Goal: Task Accomplishment & Management: Complete application form

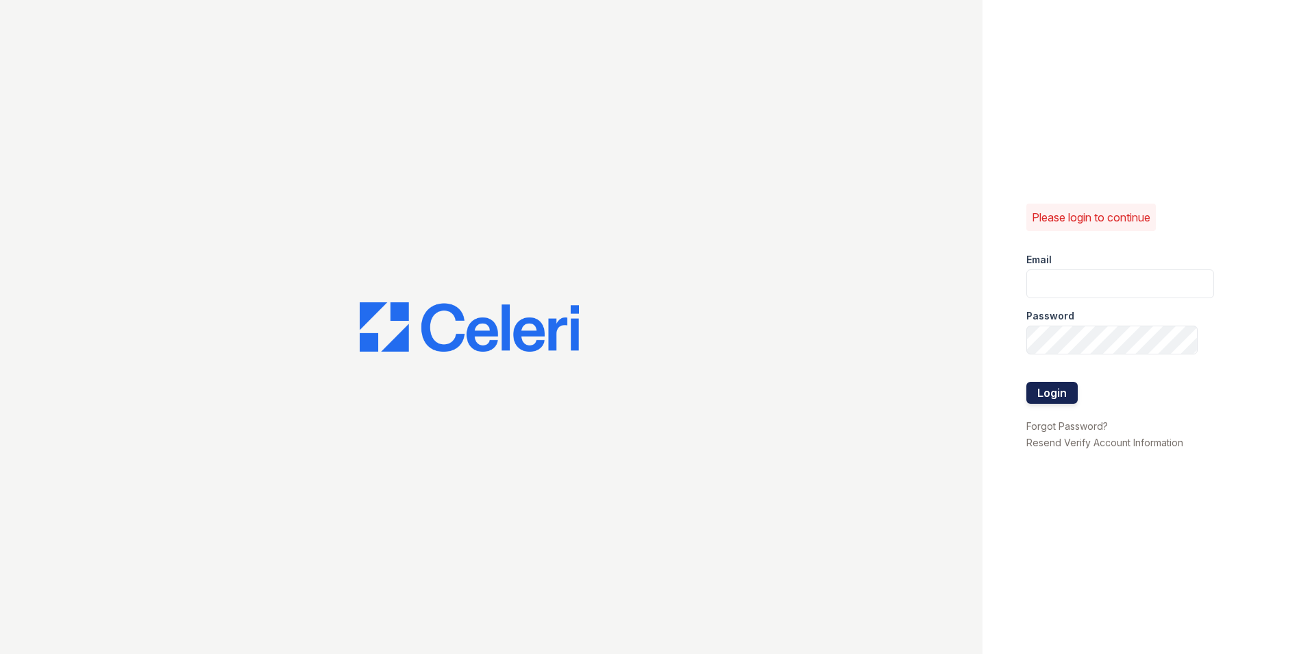
type input "[EMAIL_ADDRESS][DOMAIN_NAME]"
click at [1049, 388] on button "Login" at bounding box center [1052, 393] width 51 height 22
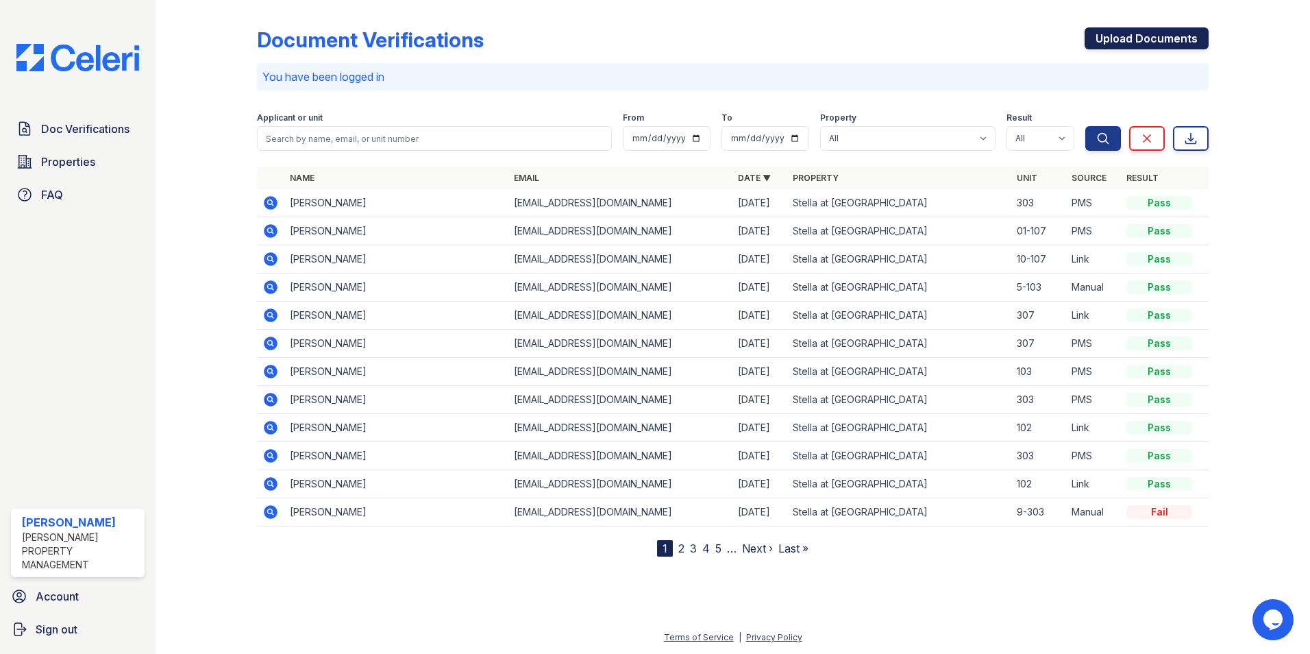
click at [1130, 38] on link "Upload Documents" at bounding box center [1147, 38] width 124 height 22
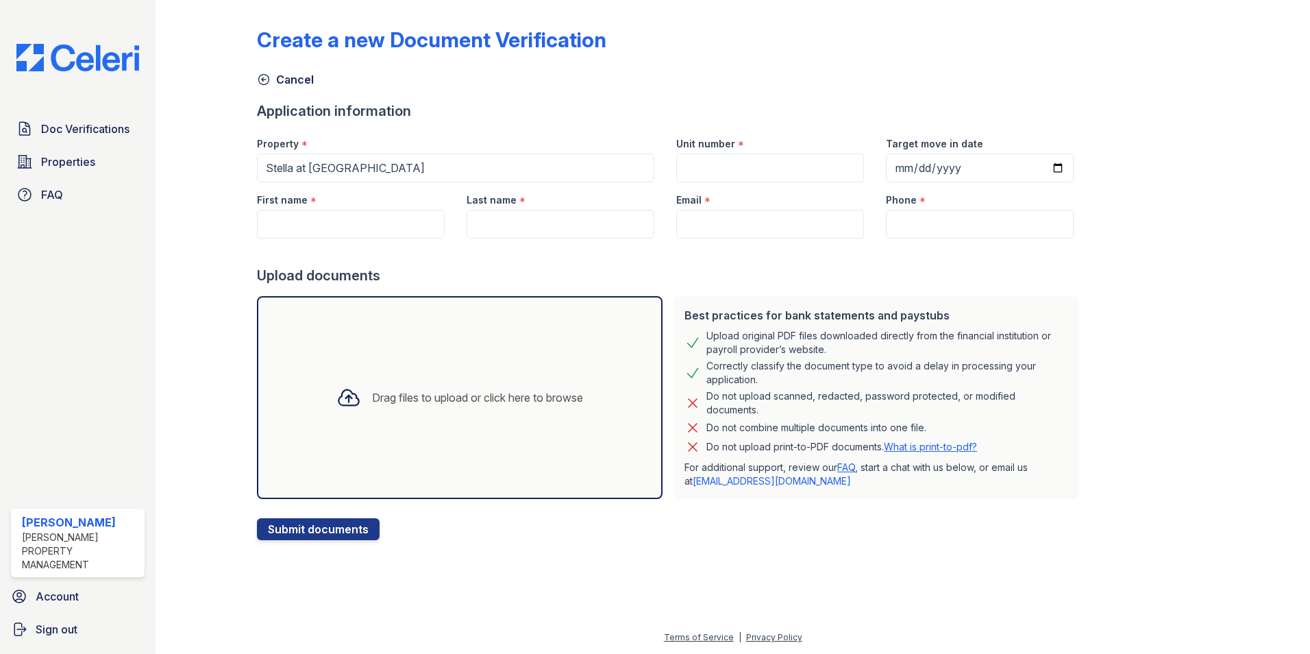
click at [546, 340] on div "Drag files to upload or click here to browse" at bounding box center [460, 397] width 406 height 203
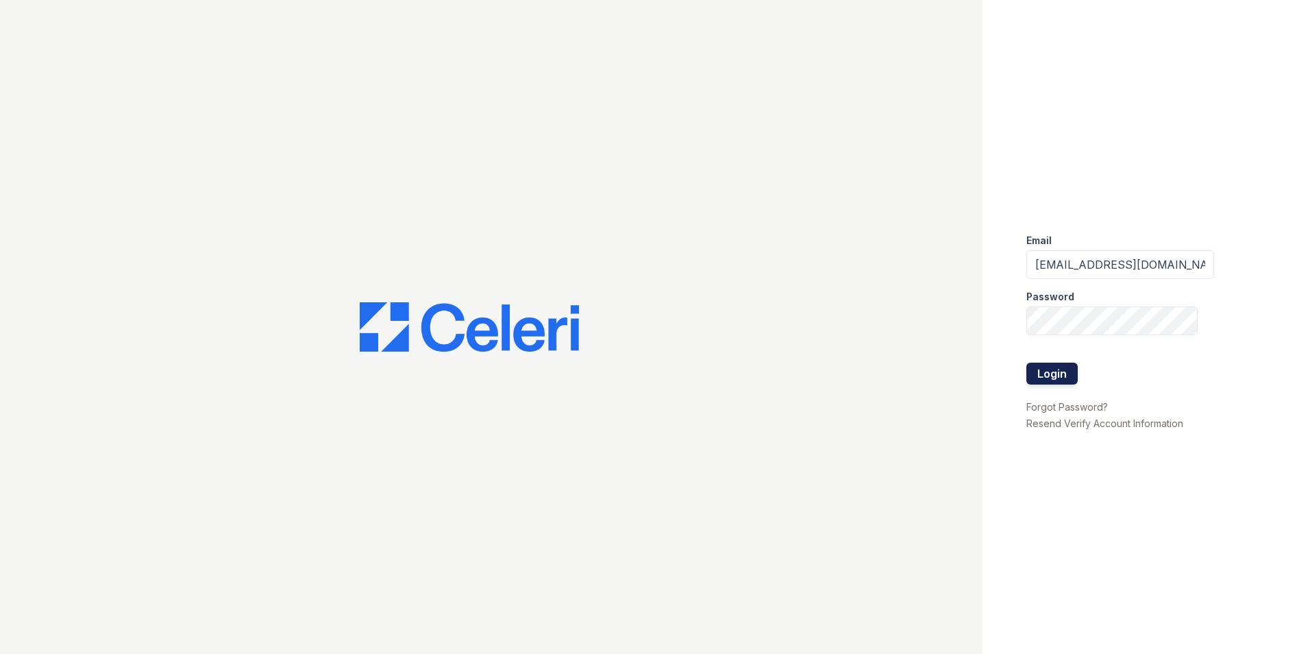
click at [1044, 366] on button "Login" at bounding box center [1052, 374] width 51 height 22
